Goal: Complete application form

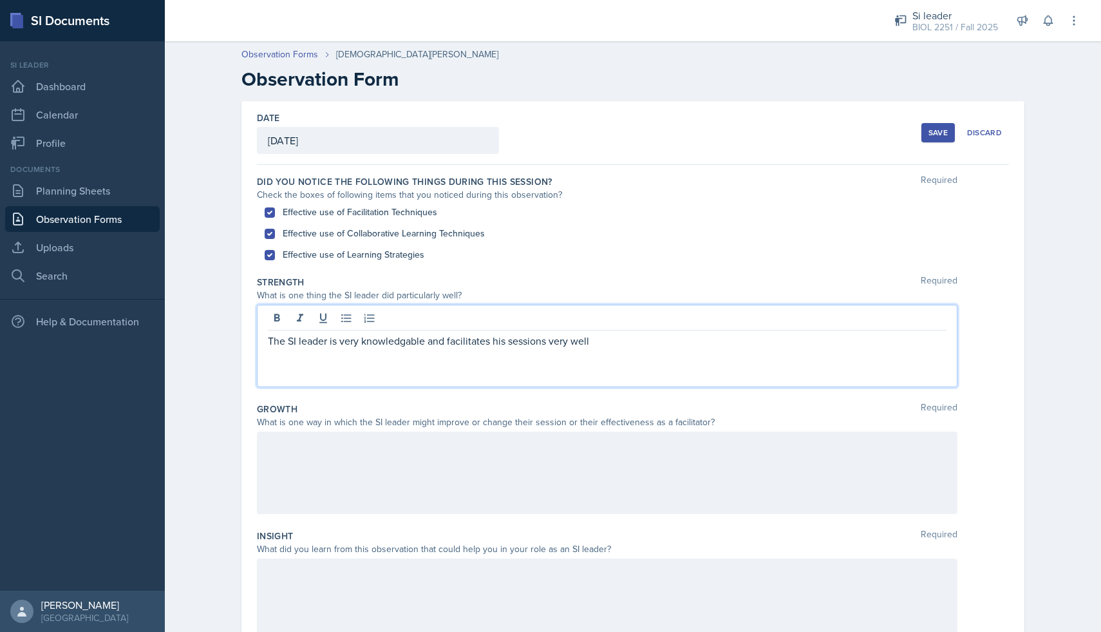
click at [600, 340] on p "The SI leader is very knowledgable and facilitates his sessions very well" at bounding box center [607, 340] width 679 height 15
click at [388, 357] on p "The SI leader is very knowledgable and facilitates his sessions very well. He u…" at bounding box center [607, 348] width 679 height 31
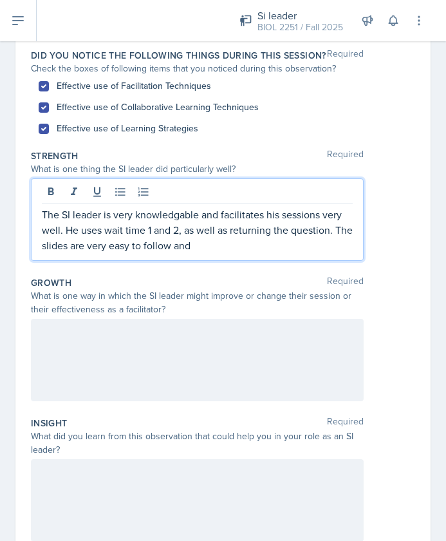
scroll to position [90, 0]
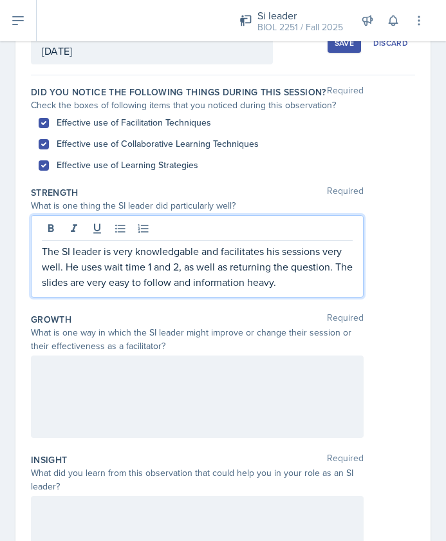
click at [120, 374] on div at bounding box center [197, 397] width 333 height 82
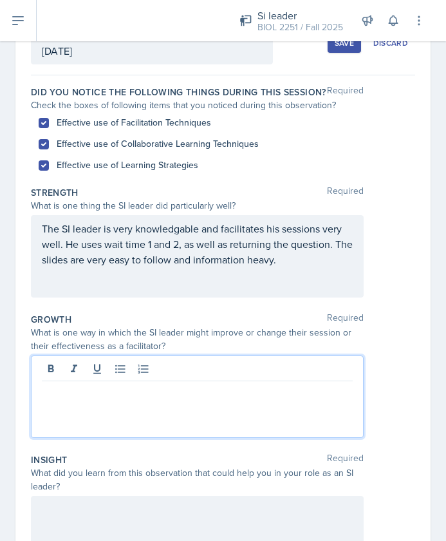
click at [45, 396] on p at bounding box center [197, 391] width 311 height 15
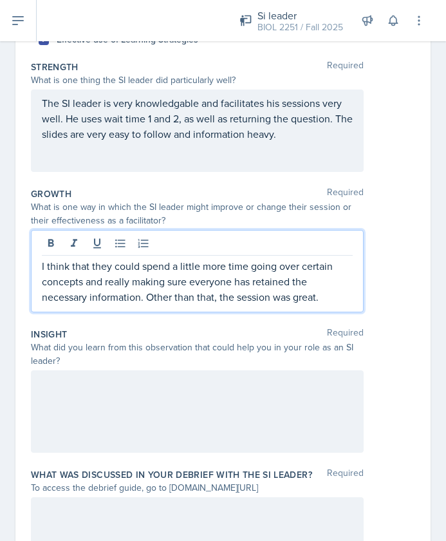
click at [93, 392] on div at bounding box center [197, 411] width 333 height 82
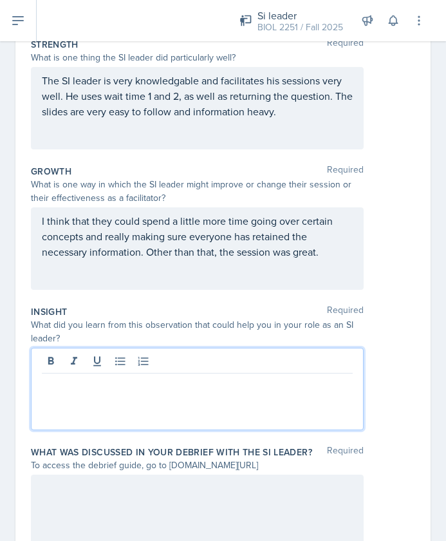
scroll to position [305, 0]
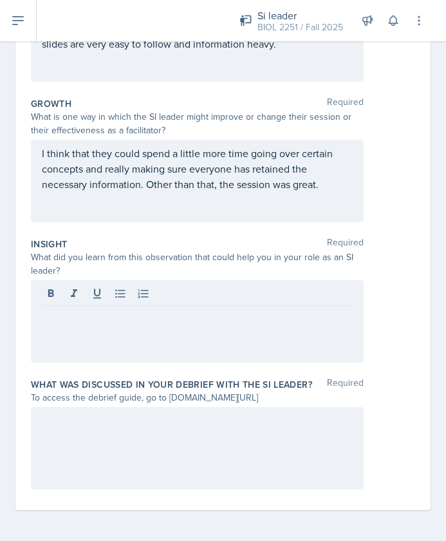
click at [56, 431] on div at bounding box center [197, 448] width 333 height 82
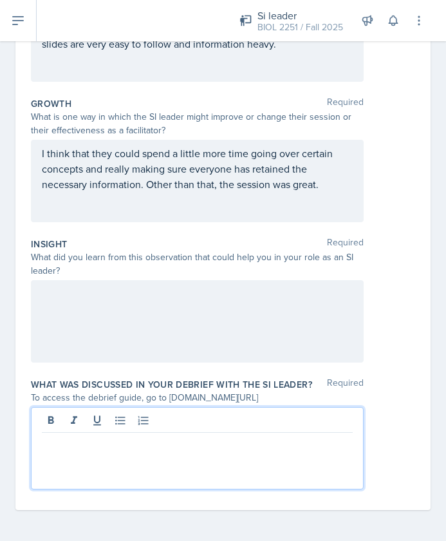
click at [51, 449] on p at bounding box center [197, 442] width 311 height 15
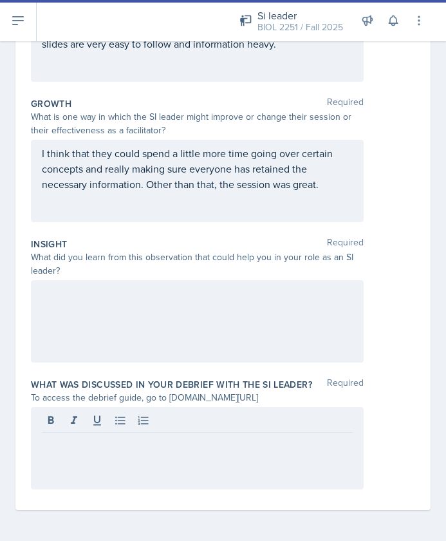
drag, startPoint x: 168, startPoint y: 399, endPoint x: 304, endPoint y: 399, distance: 135.9
click at [304, 399] on div "To access the debrief guide, go to [DOMAIN_NAME][URL]" at bounding box center [197, 398] width 333 height 14
copy div "[DOMAIN_NAME][URL]"
click at [260, 399] on div "To access the debrief guide, go to [DOMAIN_NAME][URL]" at bounding box center [197, 398] width 333 height 14
click at [86, 433] on div at bounding box center [197, 448] width 333 height 82
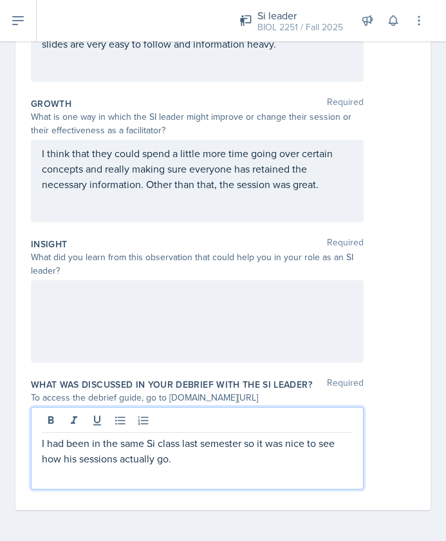
click at [153, 443] on p "I had been in the same Si class last semester so it was nice to see how his ses…" at bounding box center [197, 450] width 311 height 31
click at [190, 455] on p "I had been in the same SI class last semester so it was nice to see how his ses…" at bounding box center [197, 450] width 311 height 31
click at [67, 308] on div at bounding box center [197, 321] width 333 height 82
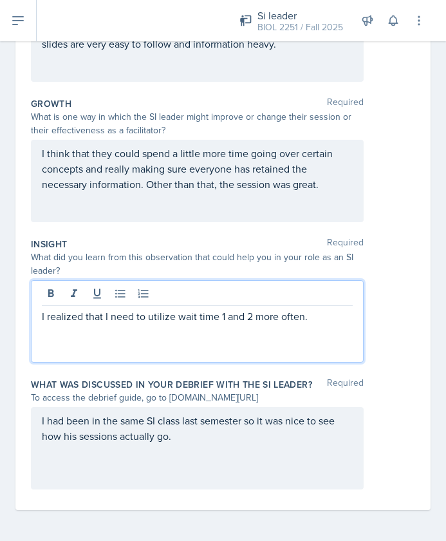
click at [178, 435] on p "I had been in the same SI class last semester so it was nice to see how his ses…" at bounding box center [197, 428] width 311 height 31
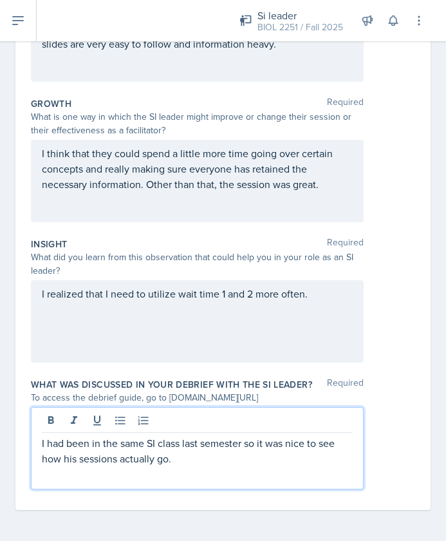
scroll to position [0, 0]
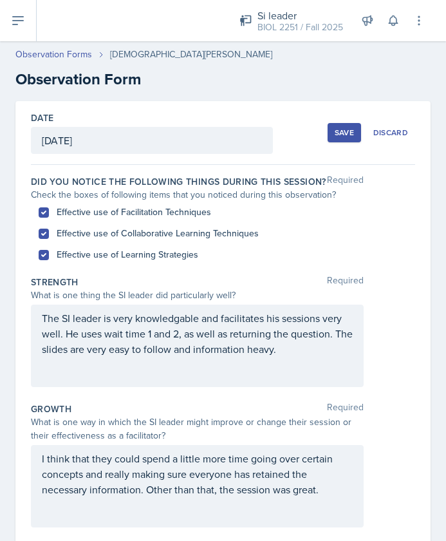
click at [340, 133] on div "Save" at bounding box center [344, 133] width 19 height 10
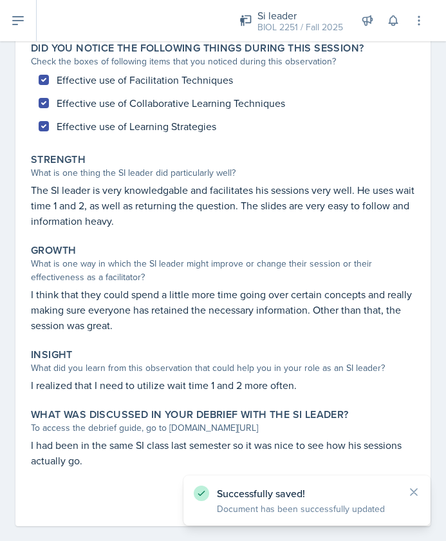
scroll to position [142, 0]
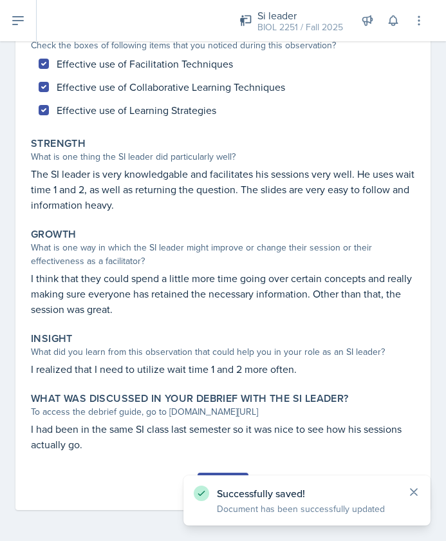
click at [417, 486] on icon at bounding box center [414, 492] width 13 height 13
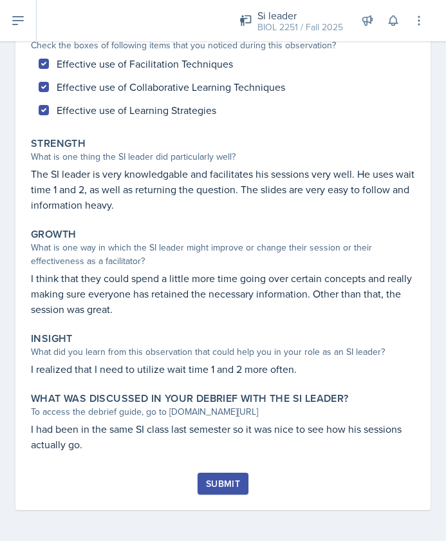
click at [232, 476] on button "Submit" at bounding box center [223, 484] width 51 height 22
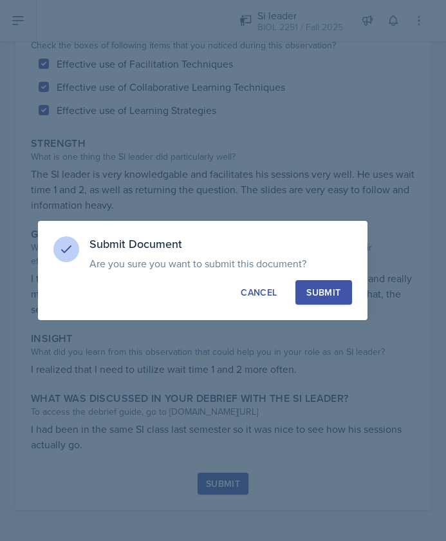
click at [331, 295] on div "Submit" at bounding box center [324, 292] width 34 height 13
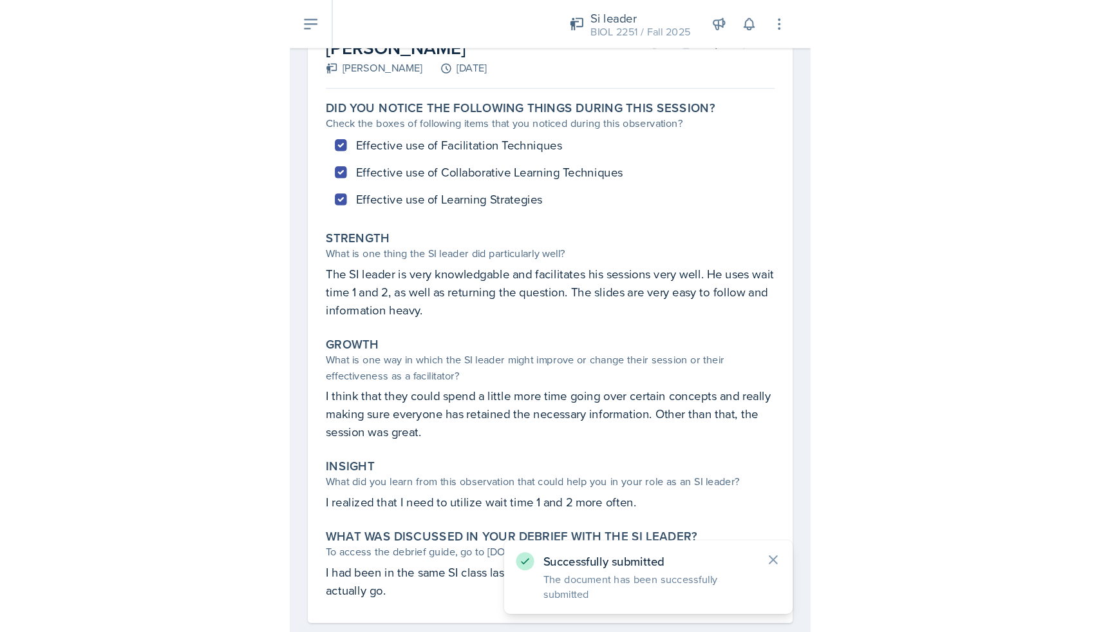
scroll to position [0, 0]
